Goal: Navigation & Orientation: Find specific page/section

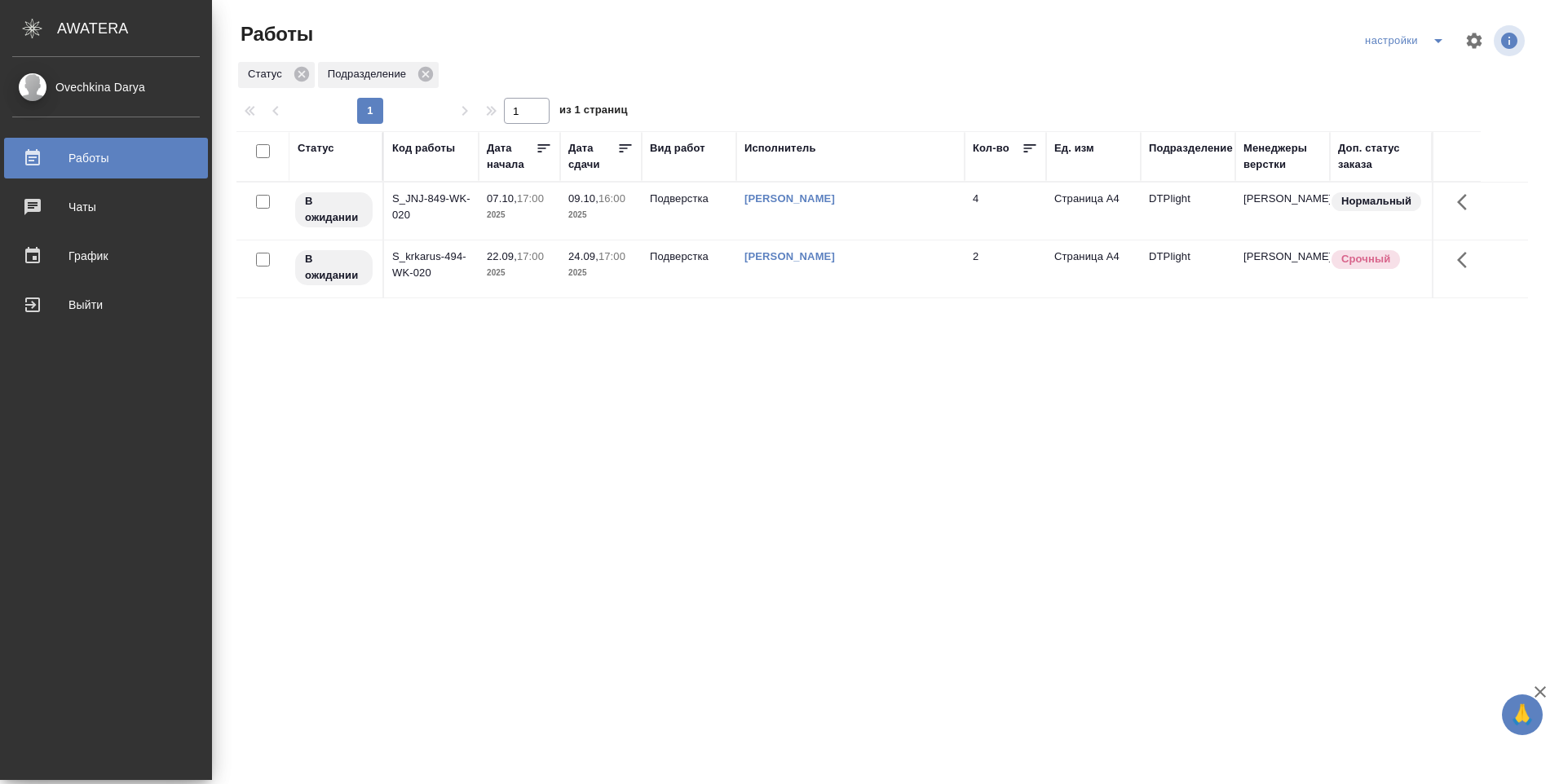
click at [72, 84] on div "Ovechkina Darya" at bounding box center [106, 87] width 188 height 18
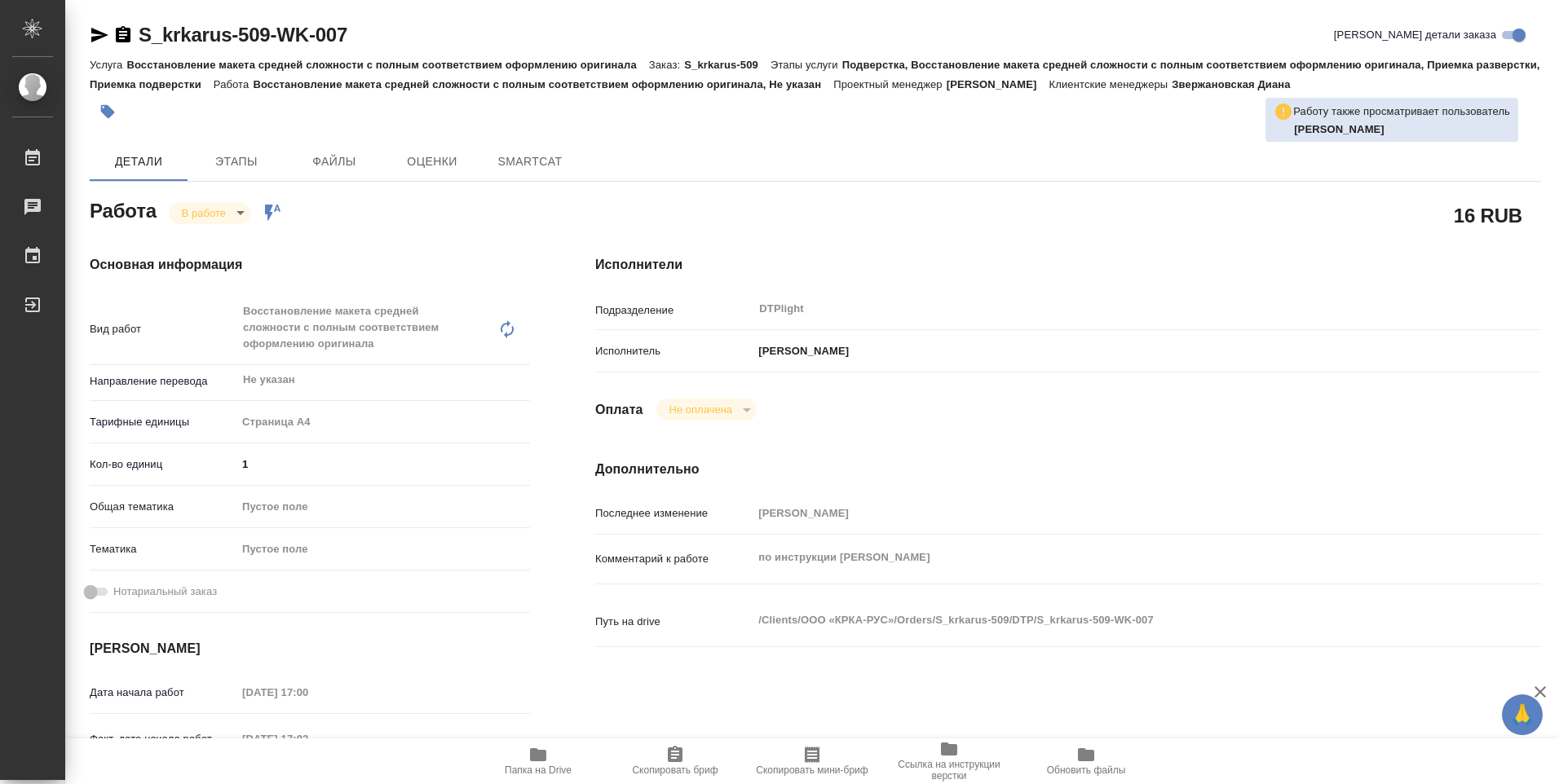
type textarea "x"
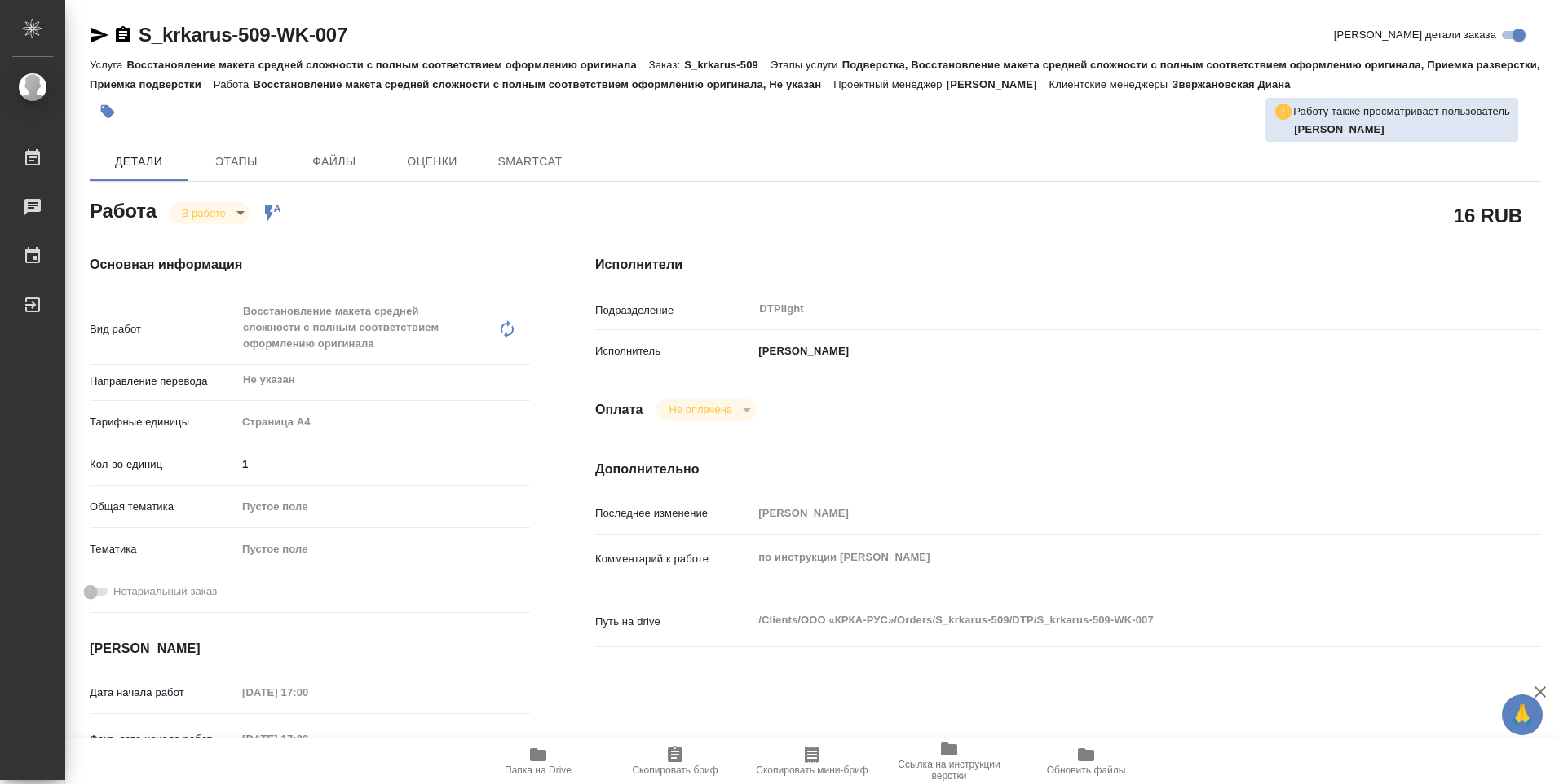
type textarea "x"
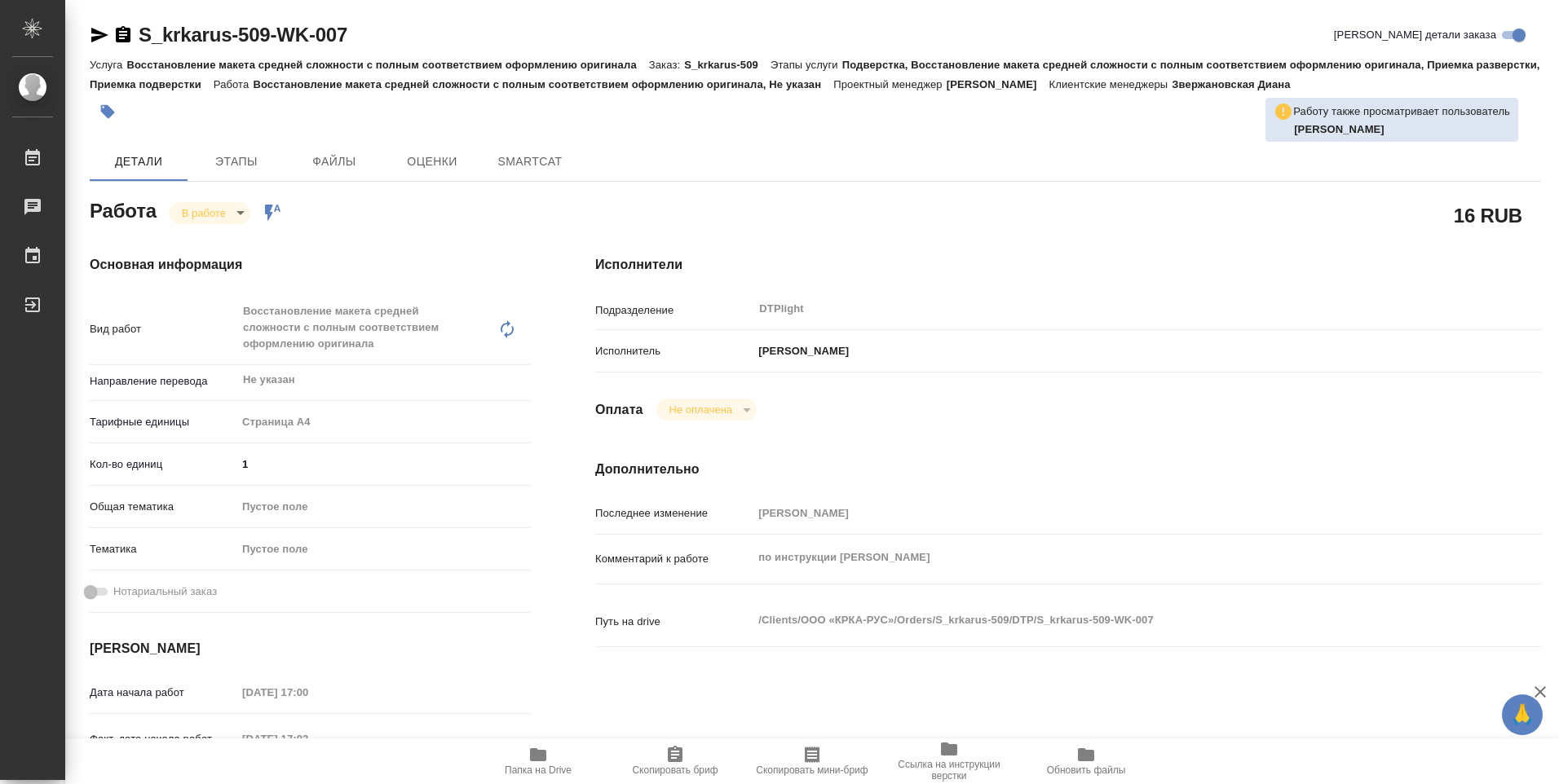
type textarea "x"
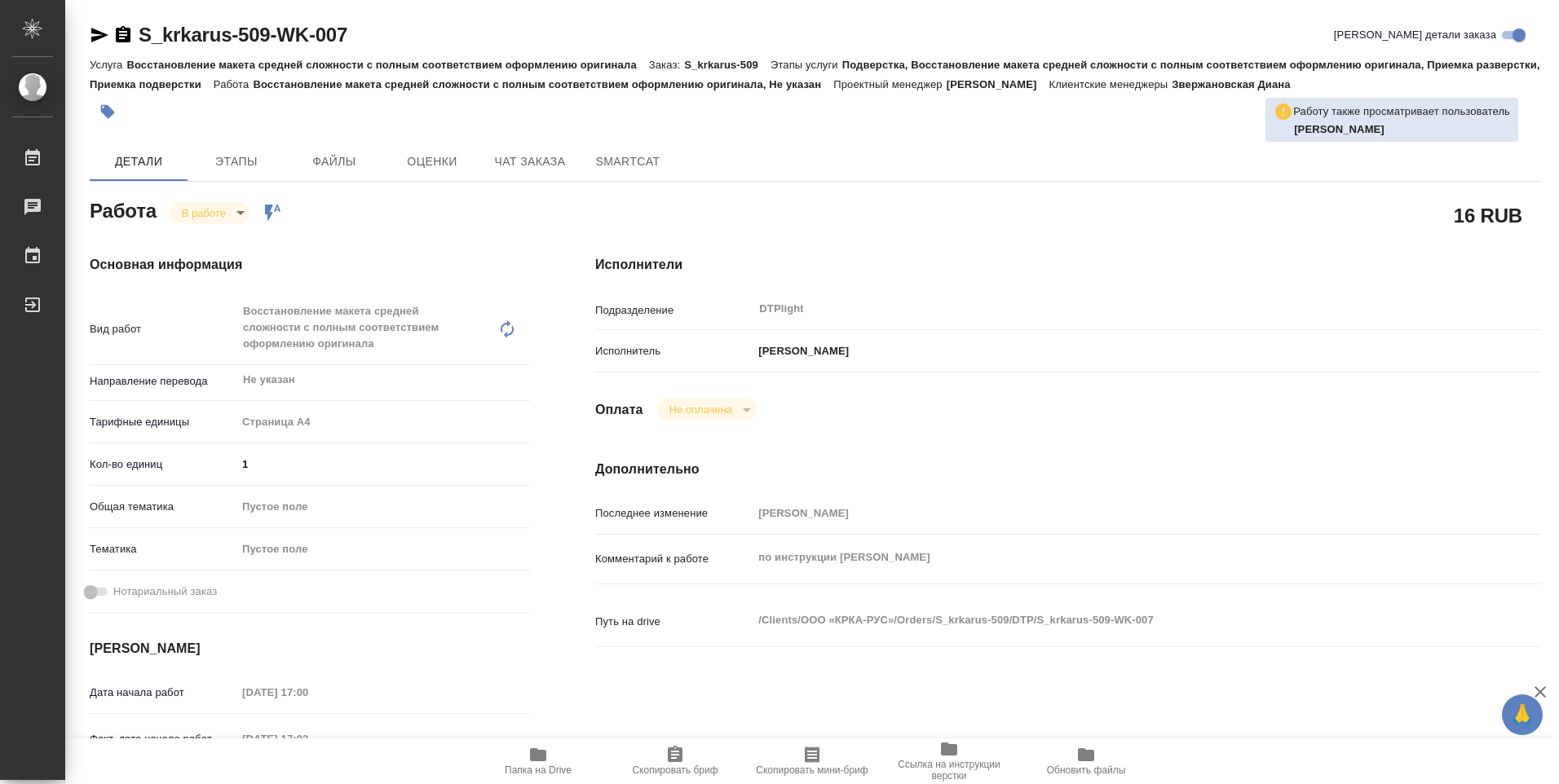
type textarea "x"
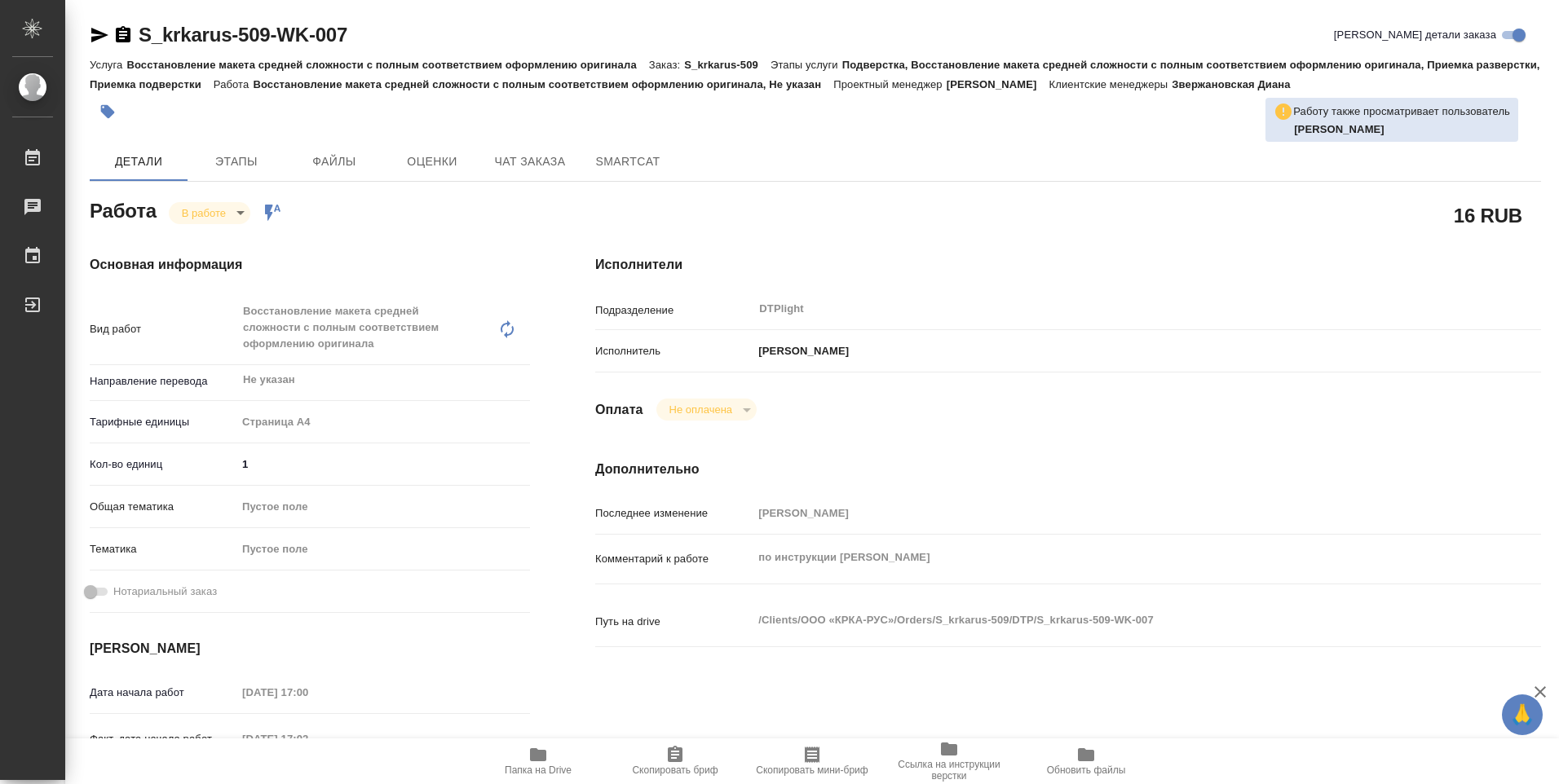
type textarea "x"
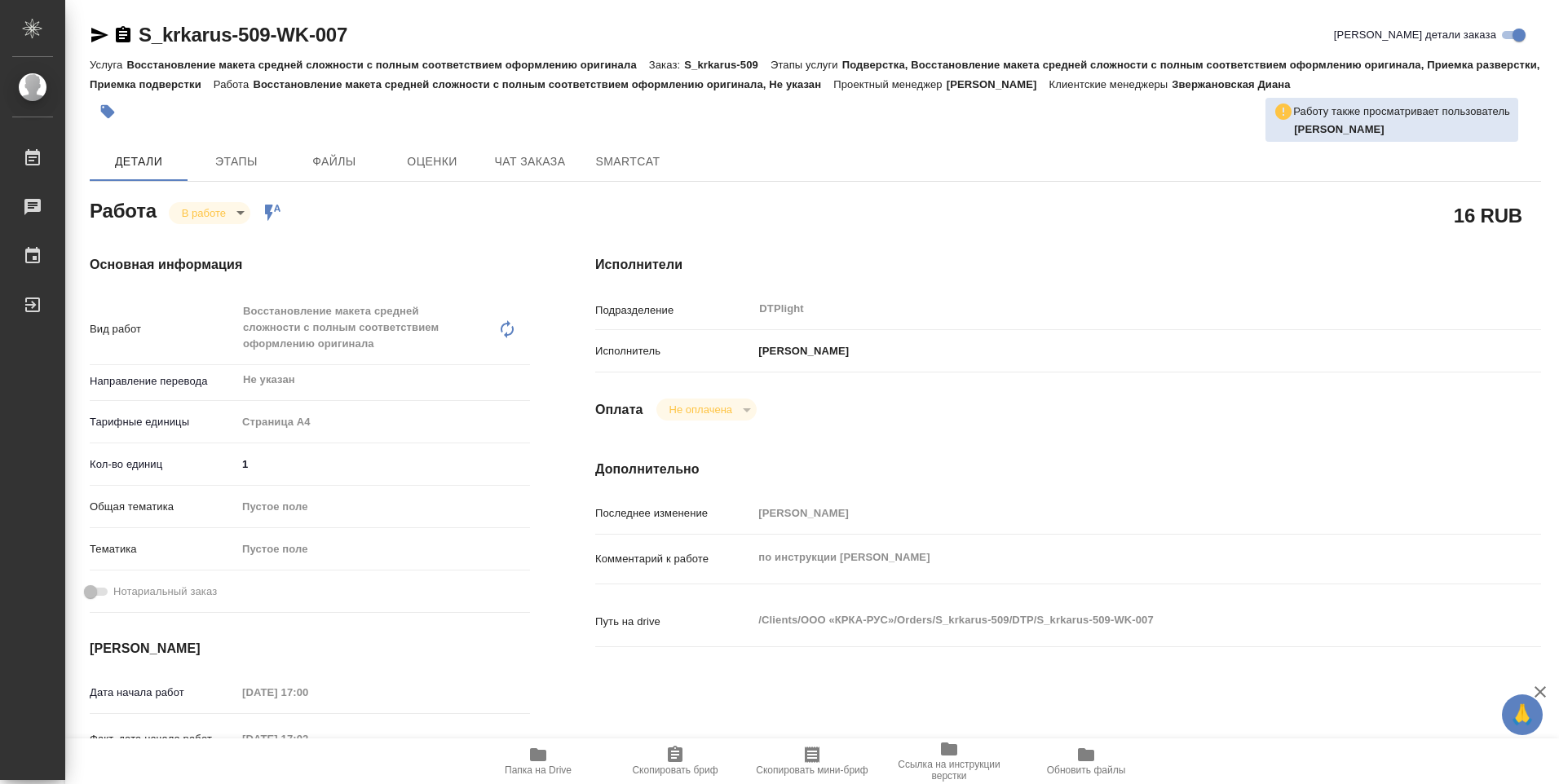
click at [533, 762] on icon "button" at bounding box center [538, 754] width 20 height 20
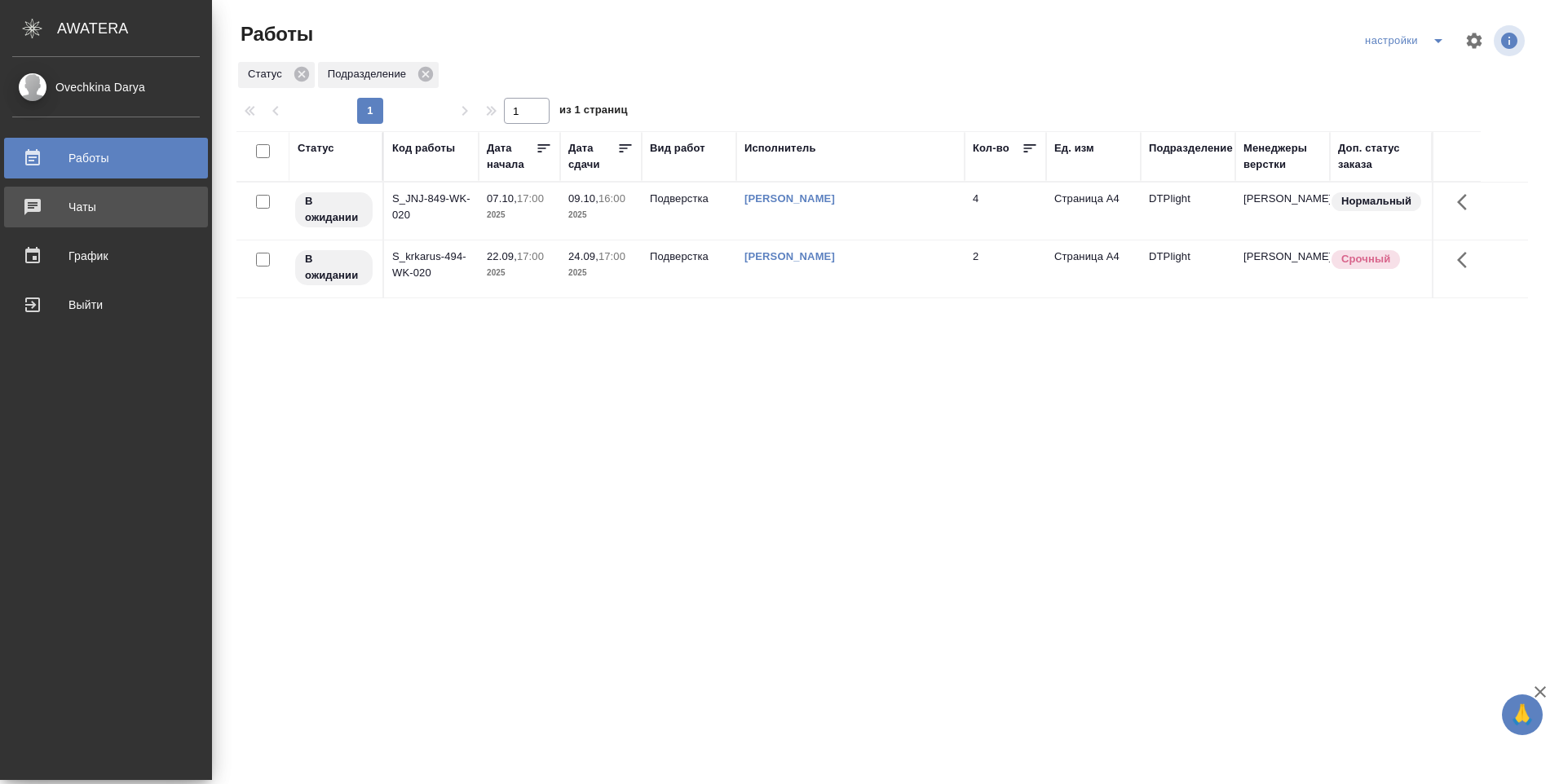
click at [66, 209] on div "Чаты" at bounding box center [106, 207] width 188 height 25
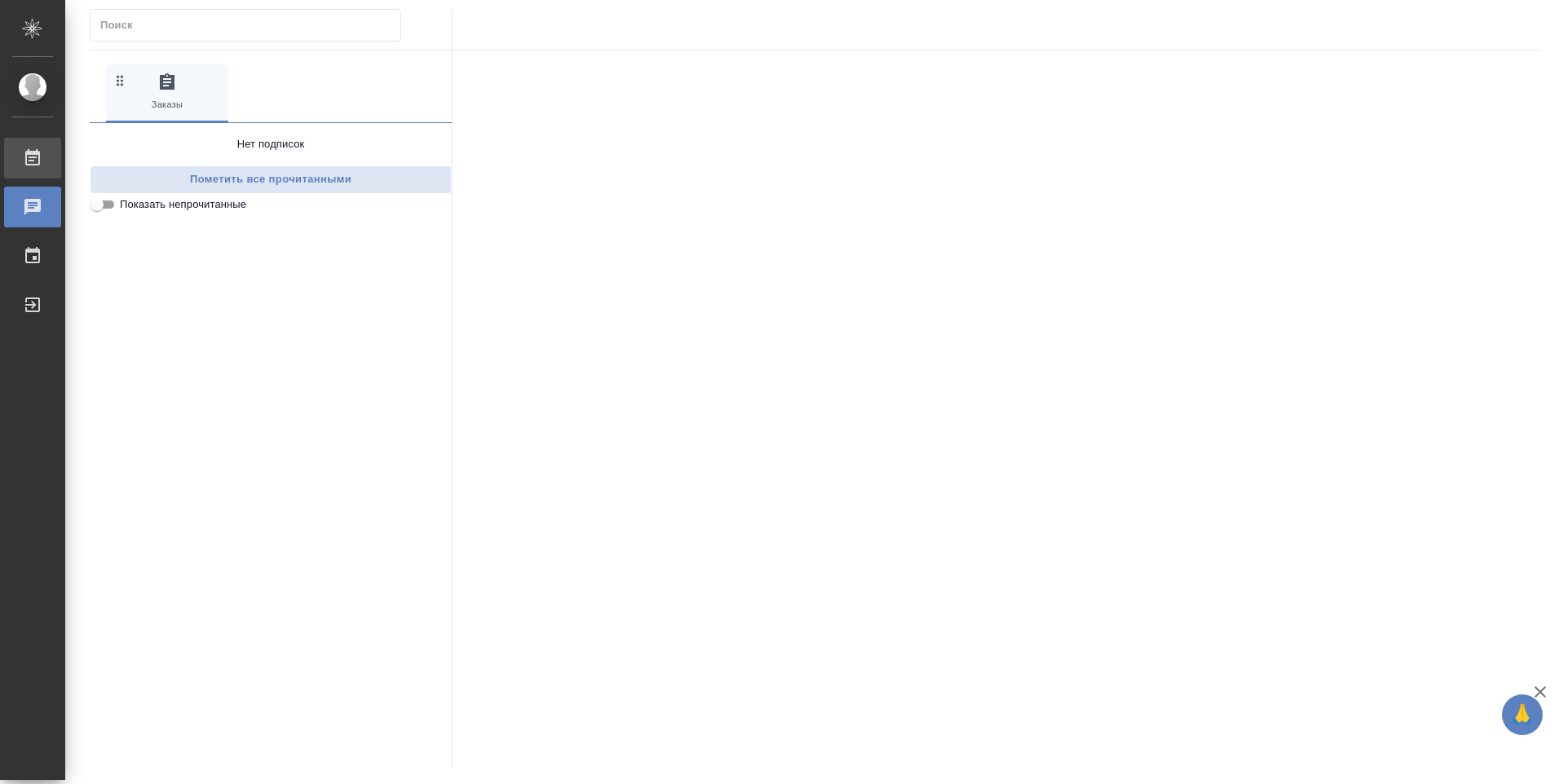
click at [33, 160] on div "Работы" at bounding box center [12, 158] width 41 height 25
